Goal: Navigation & Orientation: Find specific page/section

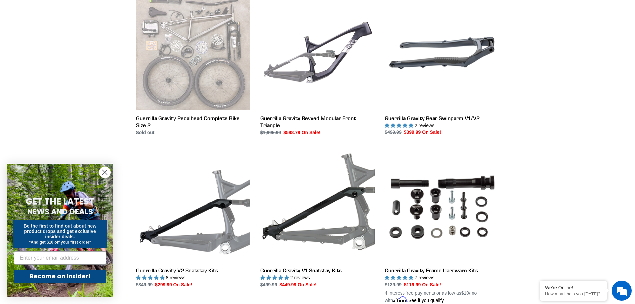
scroll to position [200, 0]
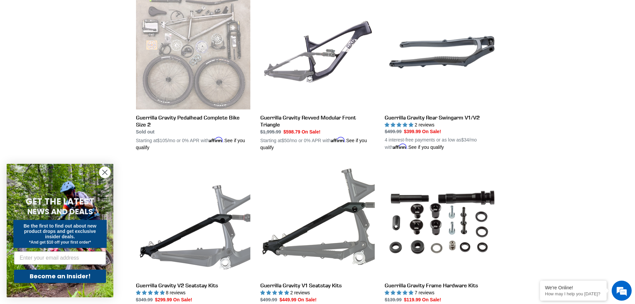
click at [99, 174] on circle "Close dialog" at bounding box center [104, 172] width 11 height 11
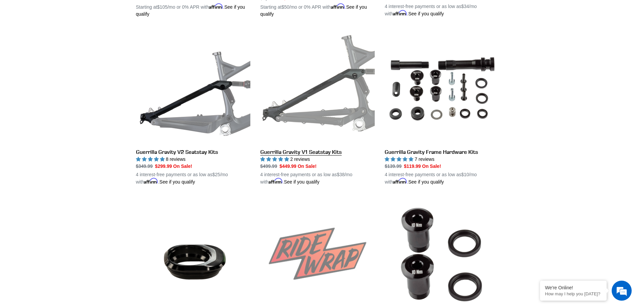
scroll to position [0, 0]
click at [348, 151] on link "Guerrilla Gravity V1 Seatstay Kits" at bounding box center [317, 107] width 114 height 156
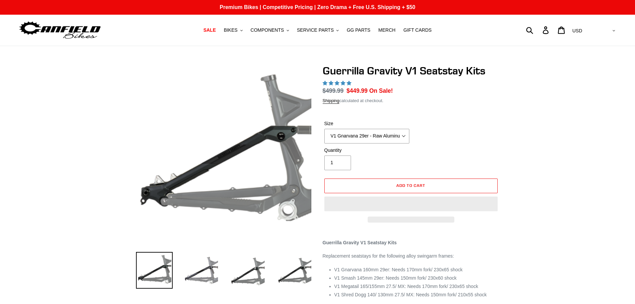
select select "highest-rating"
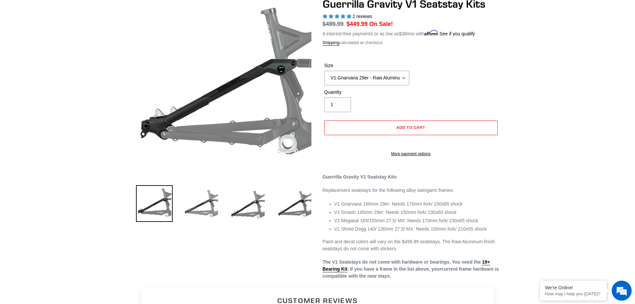
drag, startPoint x: 0, startPoint y: 1, endPoint x: 29, endPoint y: 186, distance: 187.5
click at [29, 186] on div "Previous slide" at bounding box center [317, 139] width 635 height 282
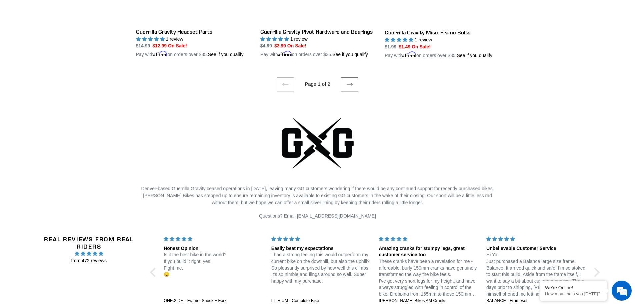
scroll to position [1381, 0]
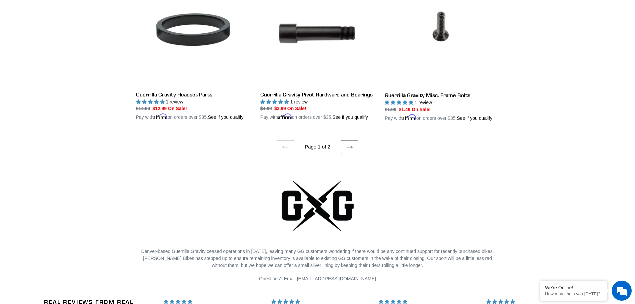
click at [346, 144] on icon at bounding box center [349, 147] width 7 height 7
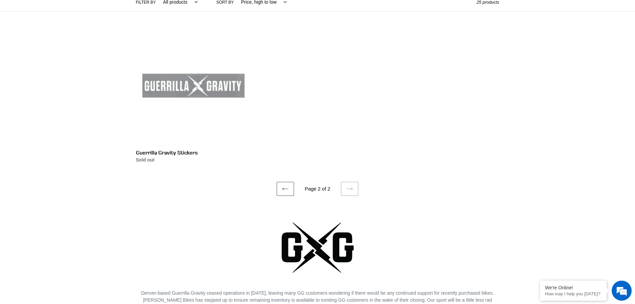
scroll to position [167, 0]
